Goal: Task Accomplishment & Management: Use online tool/utility

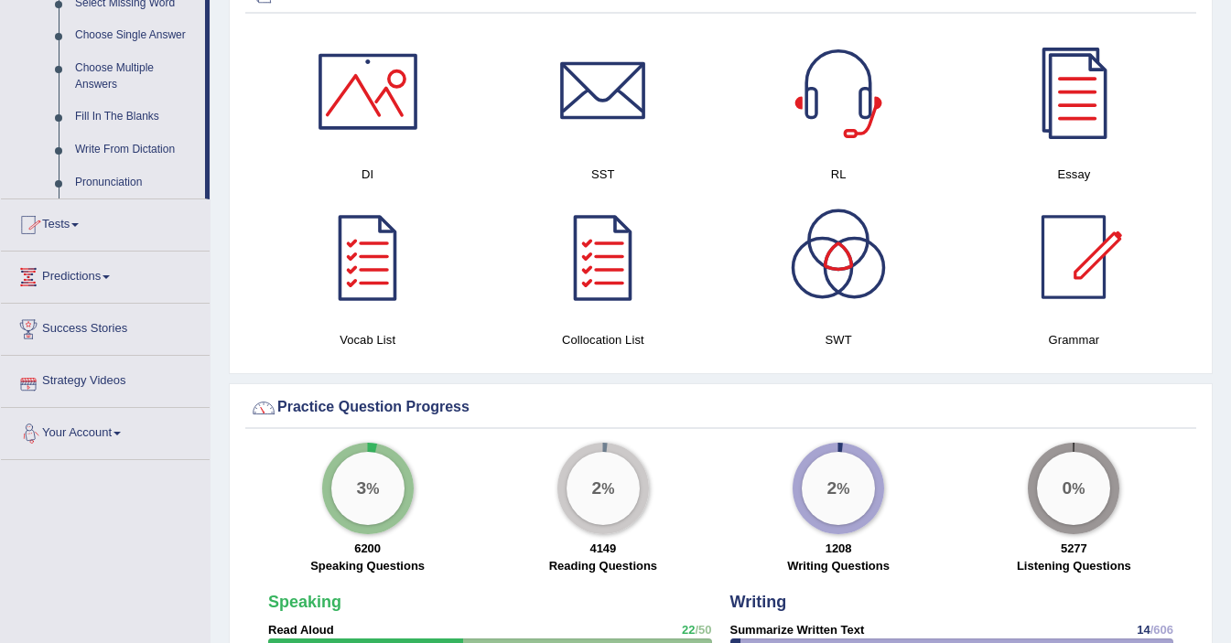
scroll to position [971, 0]
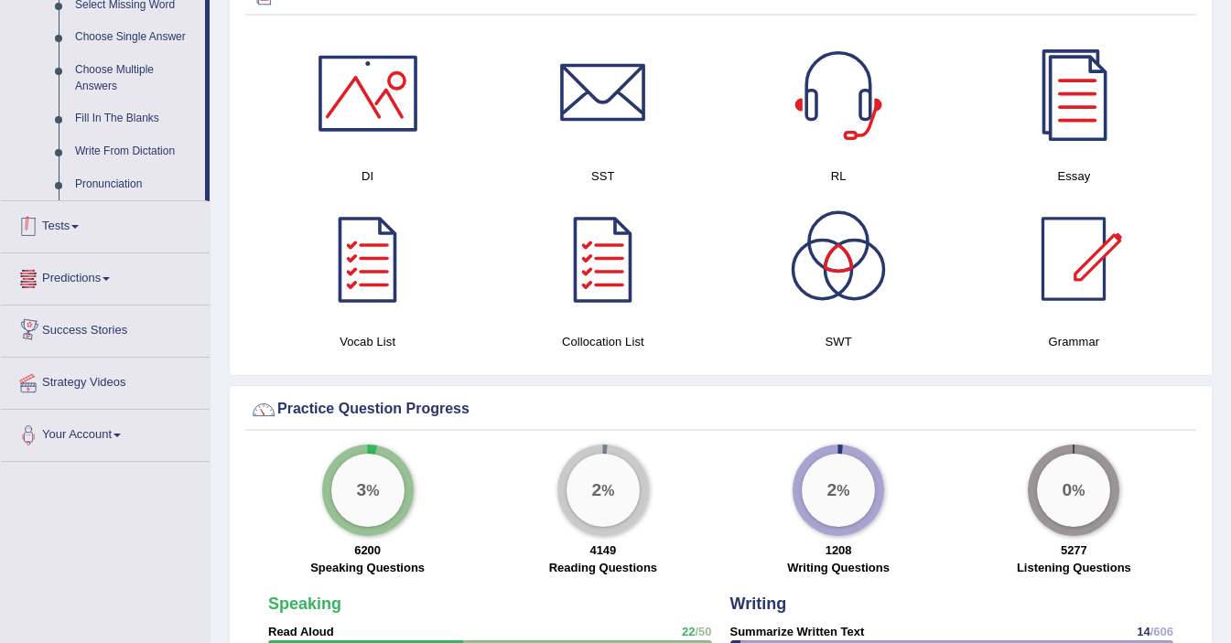
click at [81, 246] on link "Tests" at bounding box center [105, 224] width 209 height 46
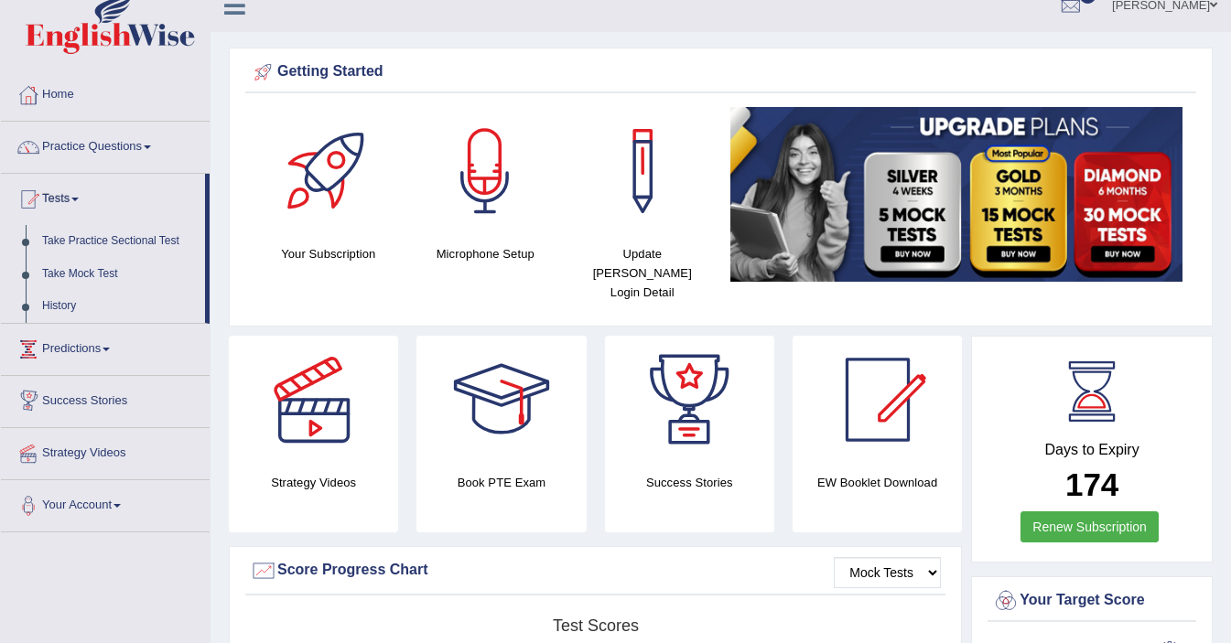
scroll to position [0, 0]
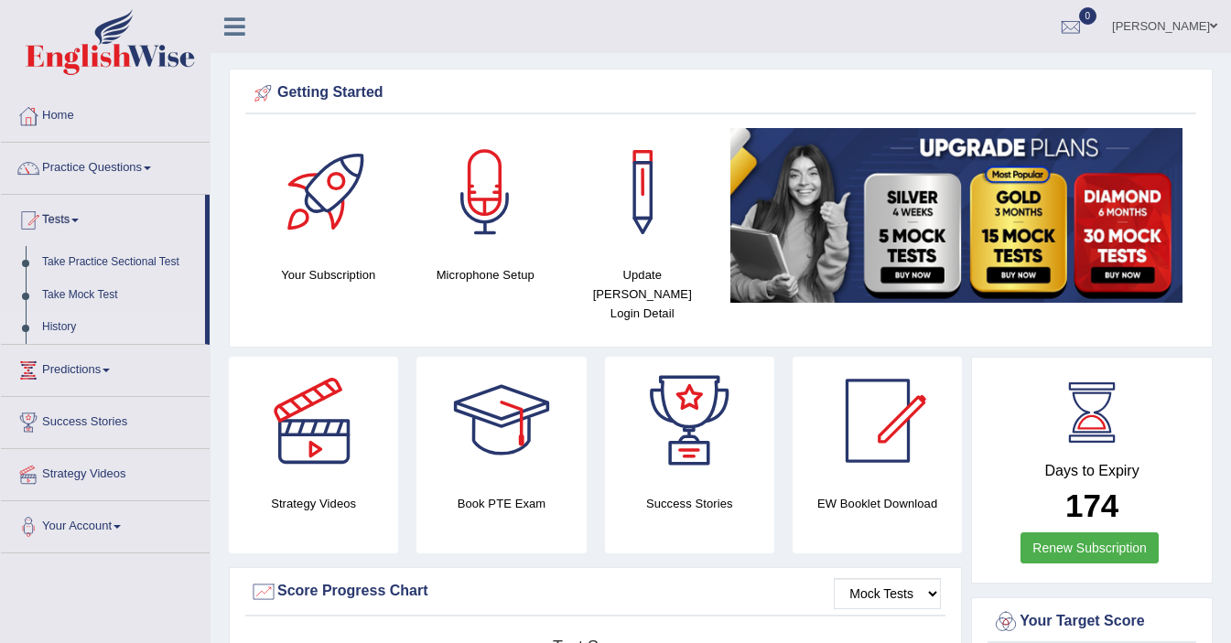
click at [63, 328] on link "History" at bounding box center [119, 327] width 171 height 33
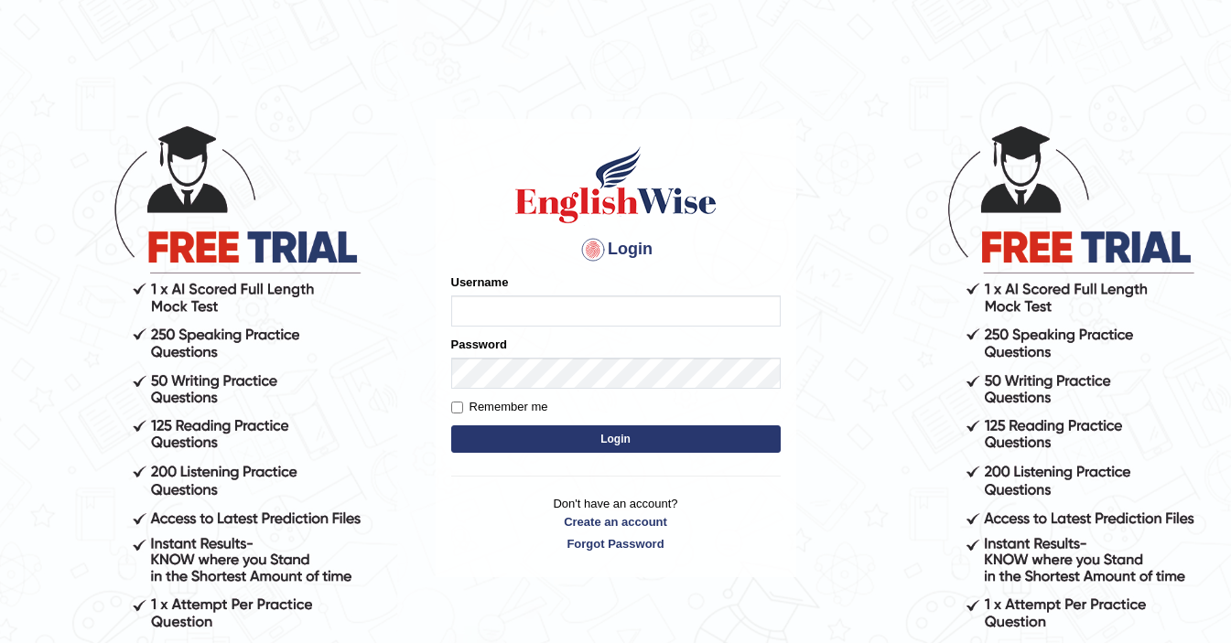
type input "ElliotM"
click at [581, 431] on button "Login" at bounding box center [615, 438] width 329 height 27
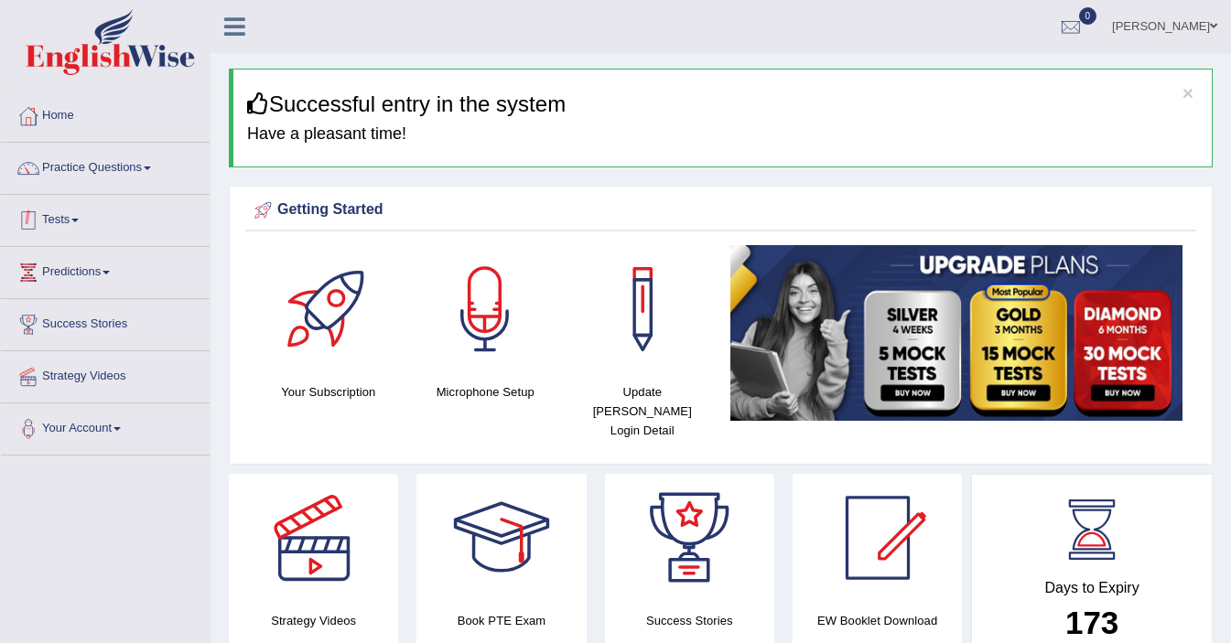
click at [74, 216] on link "Tests" at bounding box center [105, 218] width 209 height 46
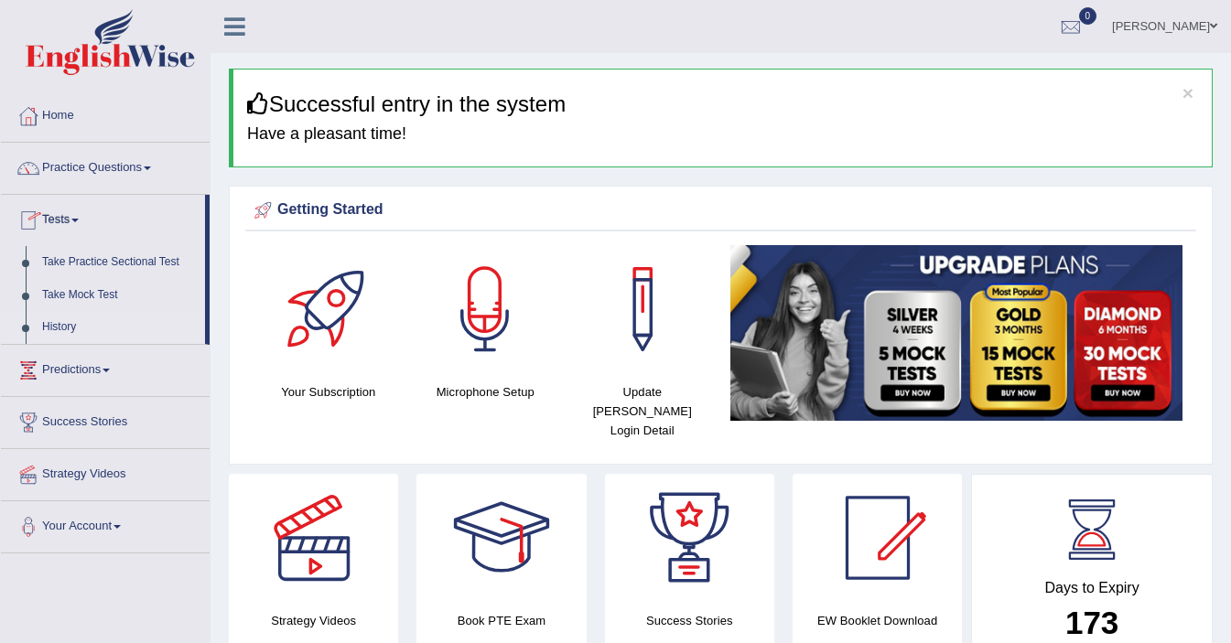
click at [67, 328] on link "History" at bounding box center [119, 327] width 171 height 33
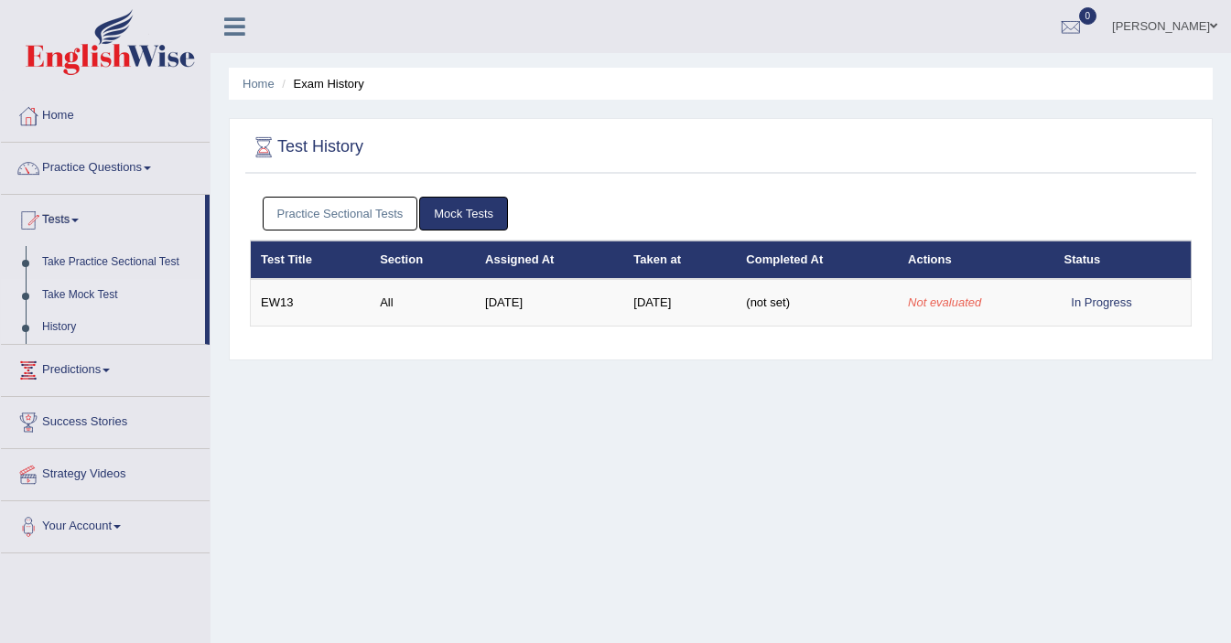
click at [91, 292] on link "Take Mock Test" at bounding box center [119, 295] width 171 height 33
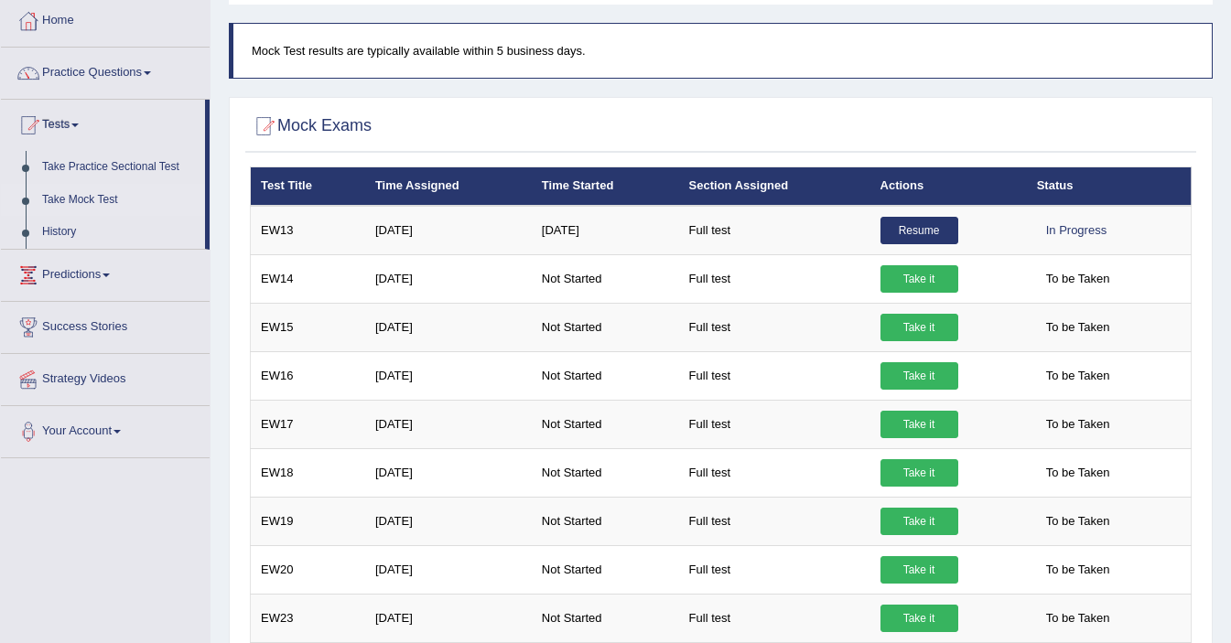
scroll to position [105, 0]
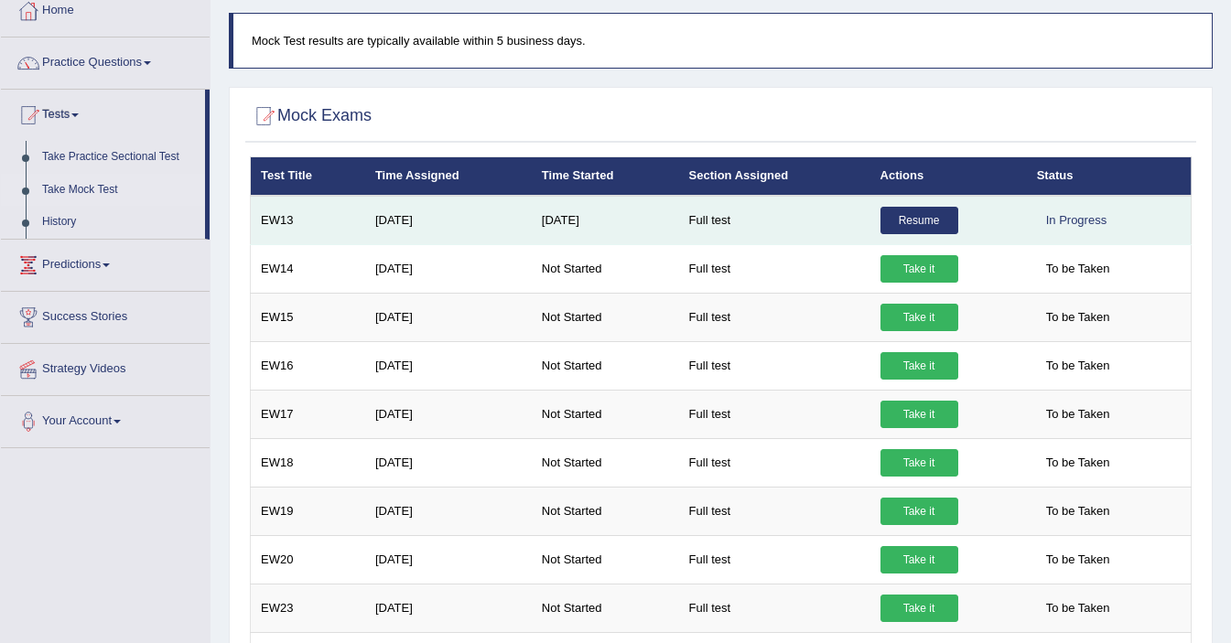
click at [913, 221] on link "Resume" at bounding box center [919, 220] width 78 height 27
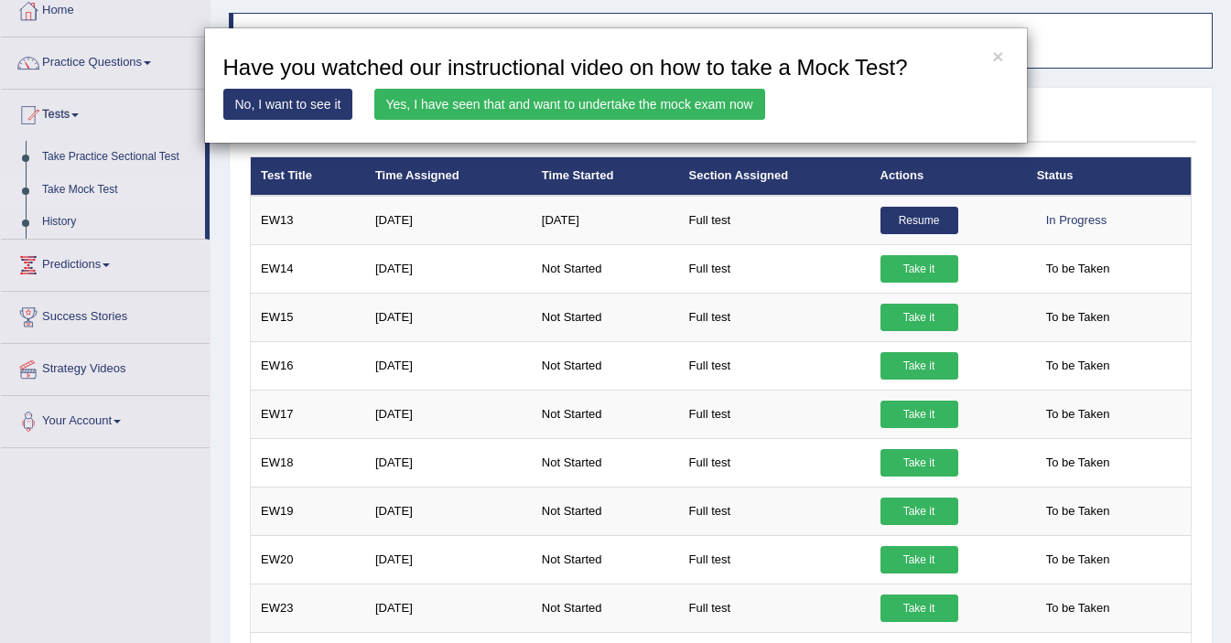
click at [541, 104] on link "Yes, I have seen that and want to undertake the mock exam now" at bounding box center [569, 104] width 391 height 31
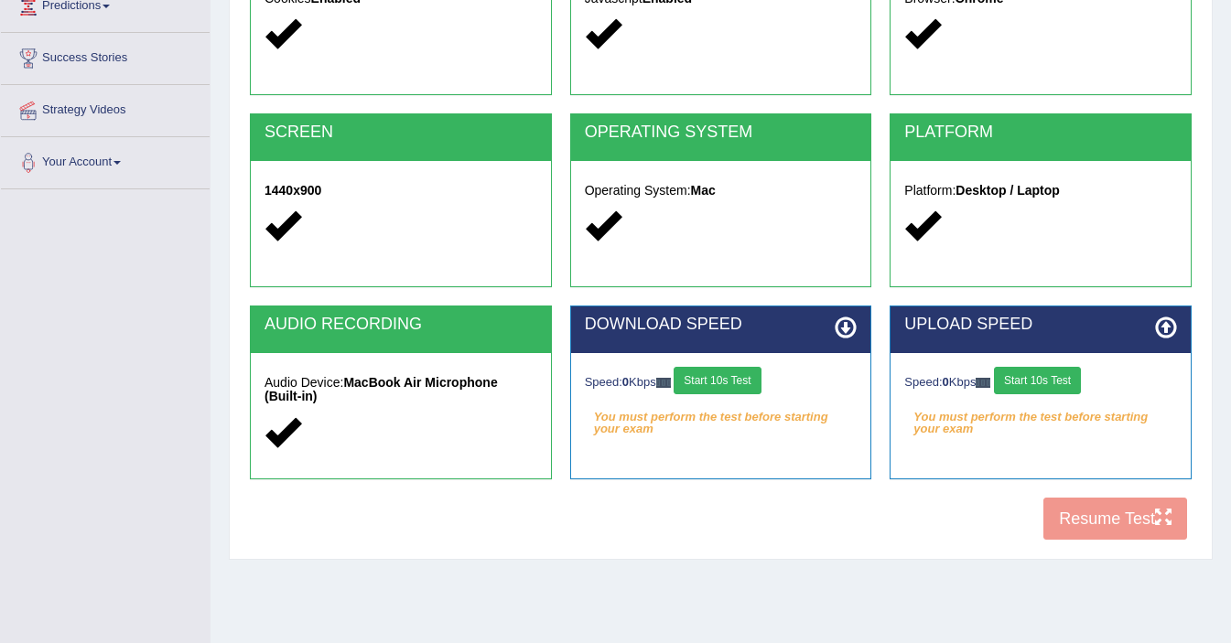
scroll to position [267, 0]
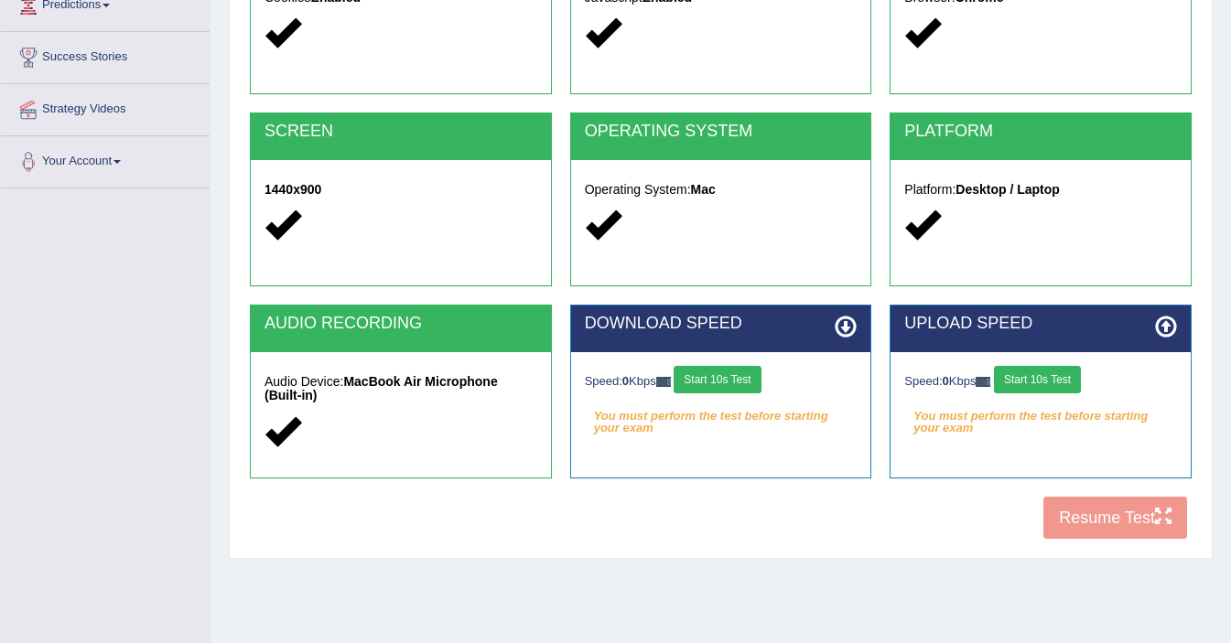
click at [720, 385] on button "Start 10s Test" at bounding box center [716, 379] width 87 height 27
click at [1052, 380] on button "Start 10s Test" at bounding box center [1037, 379] width 87 height 27
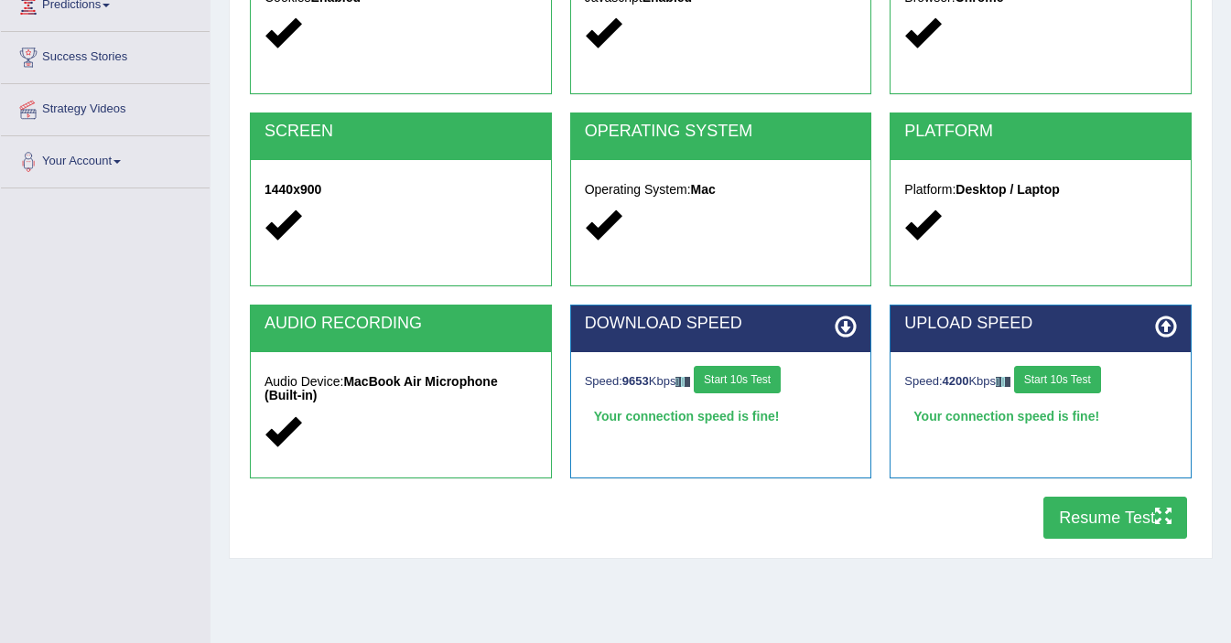
click at [1110, 522] on button "Resume Test" at bounding box center [1115, 518] width 144 height 42
